Goal: Information Seeking & Learning: Learn about a topic

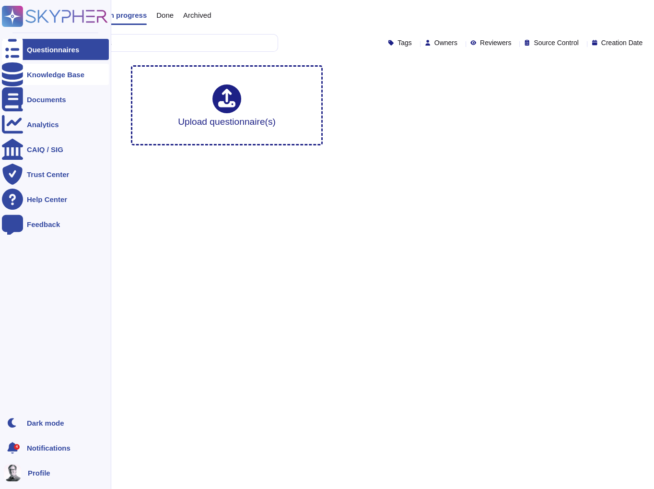
click at [34, 75] on div "Knowledge Base" at bounding box center [56, 74] width 58 height 7
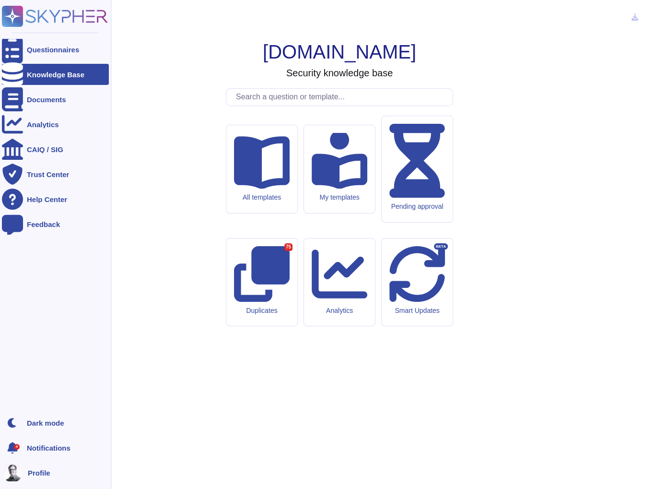
click at [49, 17] on icon at bounding box center [55, 16] width 106 height 21
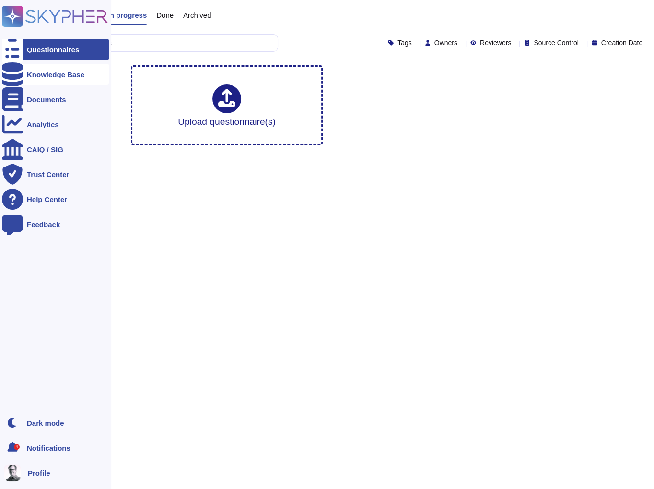
click at [44, 64] on div "Knowledge Base" at bounding box center [55, 74] width 107 height 21
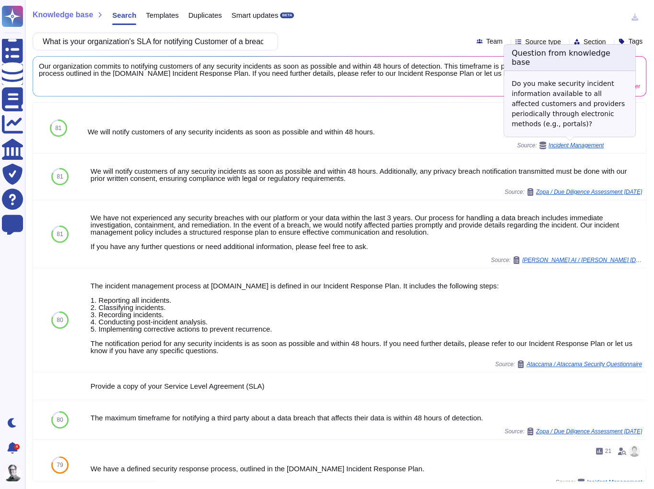
click at [570, 145] on span "Incident Management" at bounding box center [576, 145] width 55 height 6
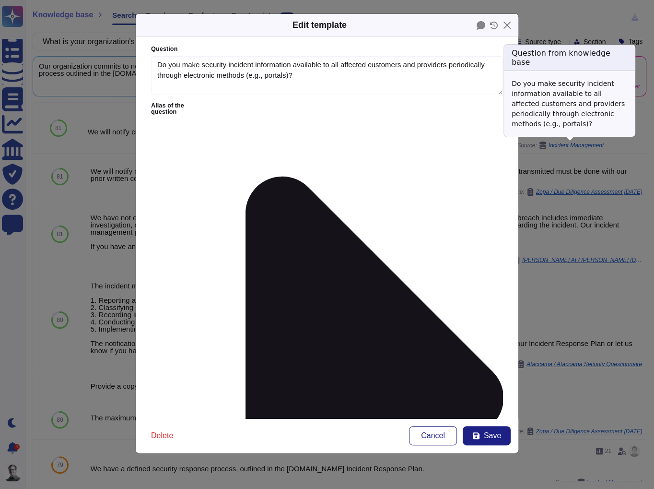
type textarea "Do you make security incident information available to all affected customers a…"
type textarea "We will notify customers of any security incidents as soon as possible and with…"
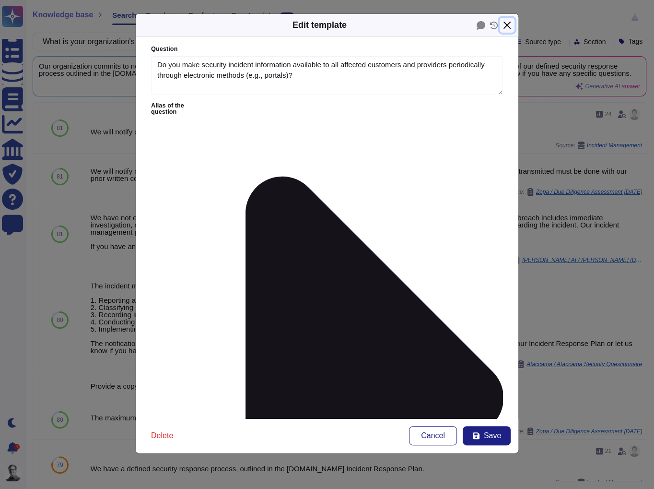
click at [511, 26] on button "Close" at bounding box center [507, 25] width 15 height 15
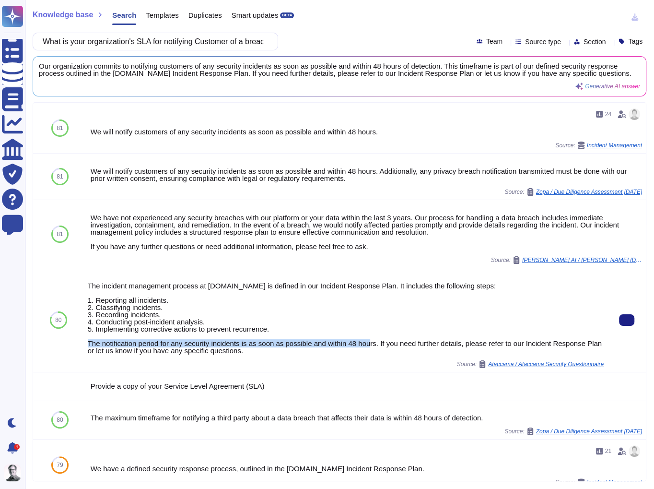
drag, startPoint x: 386, startPoint y: 342, endPoint x: 96, endPoint y: 338, distance: 289.2
click at [96, 338] on div "The incident management process at [DOMAIN_NAME] is defined in our Incident Res…" at bounding box center [346, 318] width 516 height 72
